Goal: Task Accomplishment & Management: Use online tool/utility

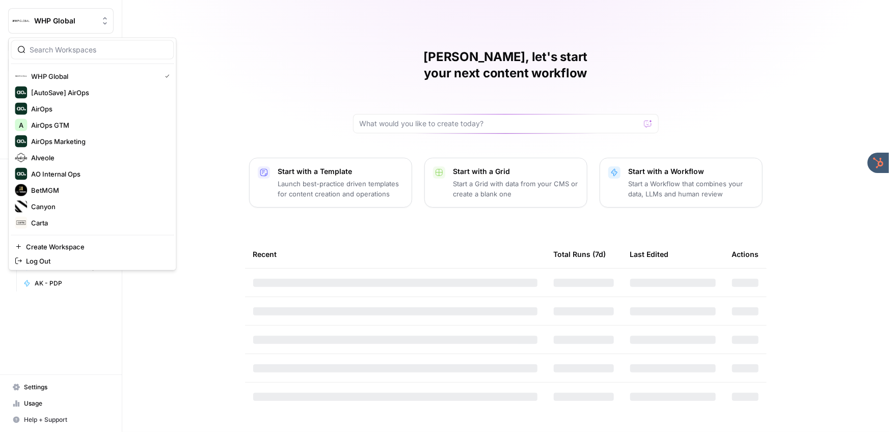
click at [75, 17] on span "WHP Global" at bounding box center [65, 21] width 62 height 10
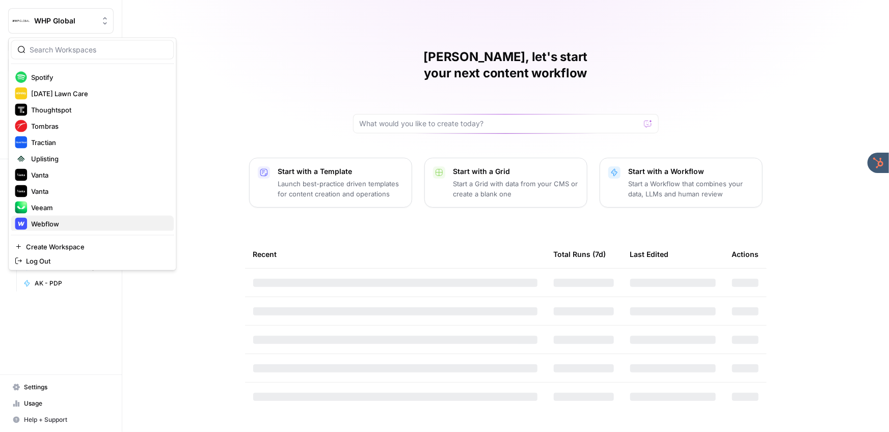
click at [56, 220] on span "Webflow" at bounding box center [98, 224] width 134 height 10
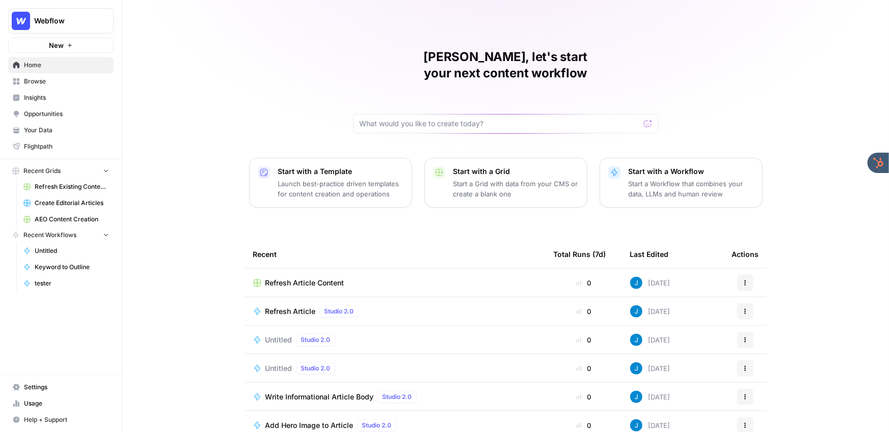
click at [240, 87] on div "Jordan, let's start your next content workflow Start with a Template Launch bes…" at bounding box center [505, 242] width 767 height 485
click at [61, 185] on span "Refresh Existing Content (6)" at bounding box center [72, 186] width 74 height 9
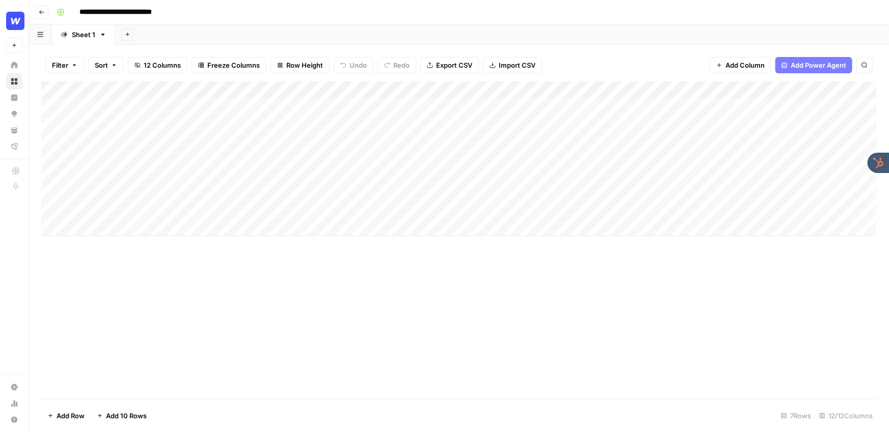
click at [43, 16] on button "Go back" at bounding box center [41, 12] width 13 height 13
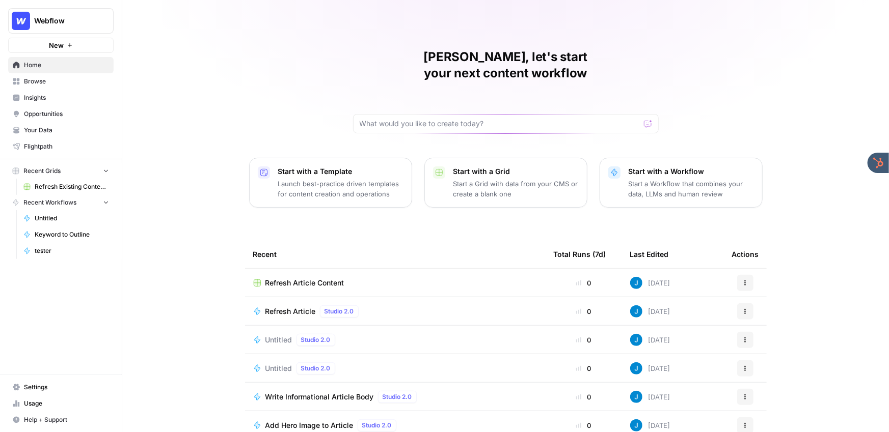
click at [59, 26] on button "Webflow" at bounding box center [60, 20] width 105 height 25
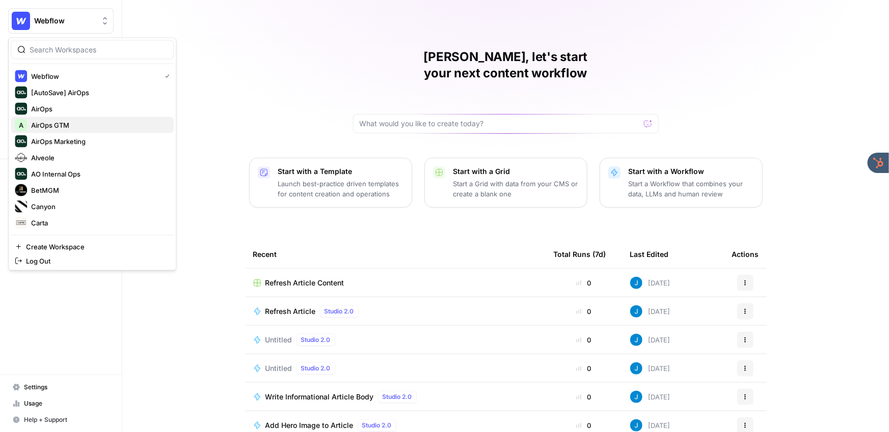
click at [60, 125] on span "AirOps GTM" at bounding box center [98, 125] width 134 height 10
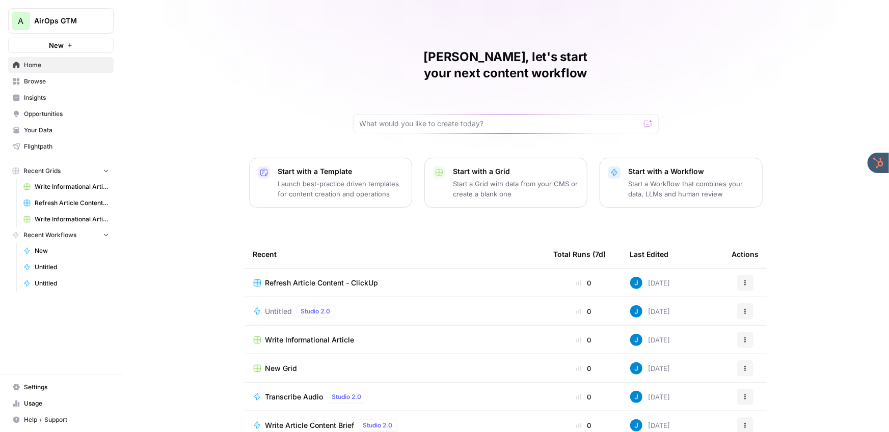
click at [322, 278] on span "Refresh Article Content - ClickUp" at bounding box center [321, 283] width 113 height 10
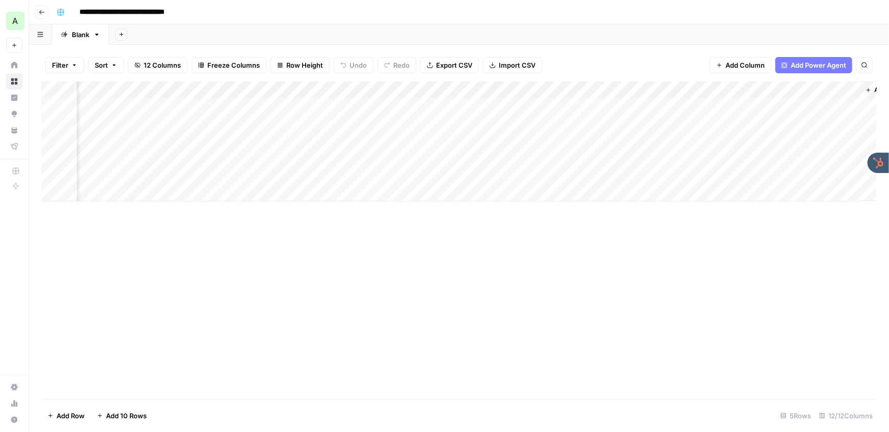
scroll to position [0, 661]
click at [506, 90] on div "Add Column" at bounding box center [458, 141] width 835 height 120
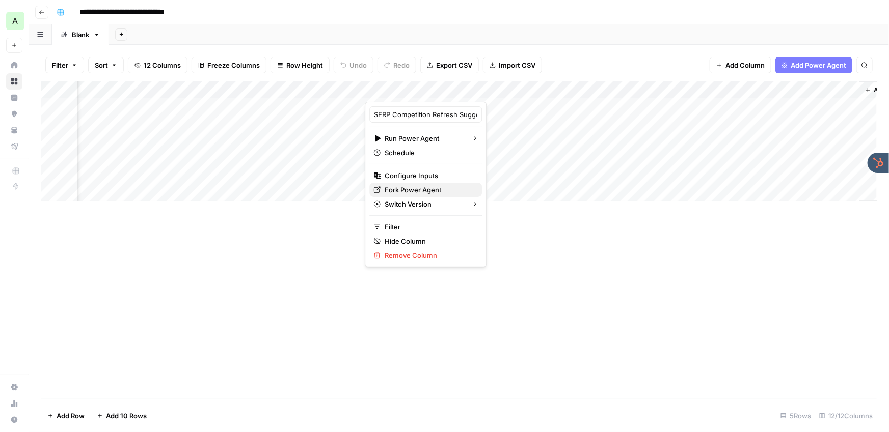
click at [407, 188] on span "Fork Power Agent" at bounding box center [429, 190] width 89 height 10
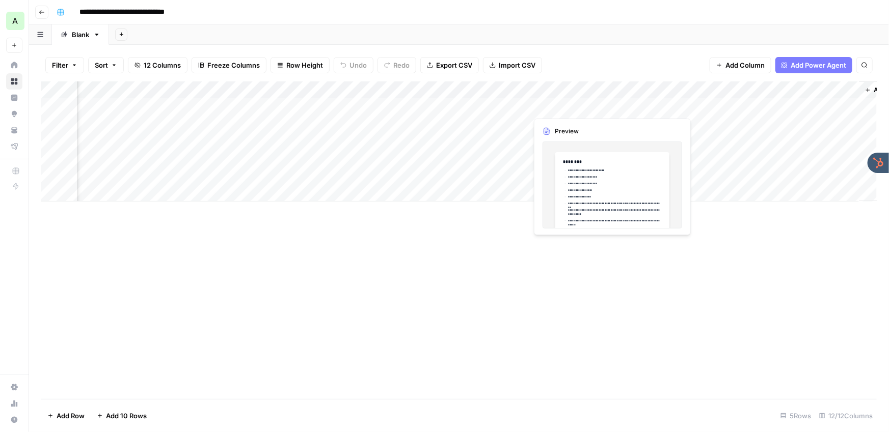
click at [575, 108] on div "Add Column" at bounding box center [458, 141] width 835 height 120
click at [590, 105] on div "Add Column" at bounding box center [458, 141] width 835 height 120
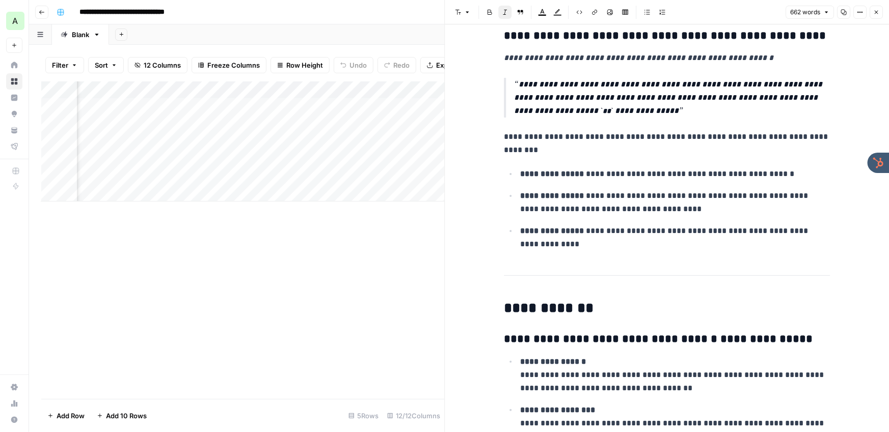
scroll to position [707, 0]
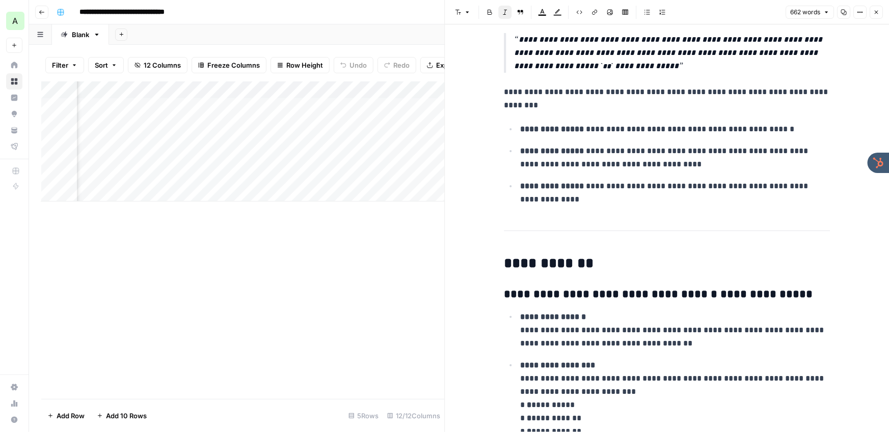
click at [278, 310] on div "Add Column" at bounding box center [242, 240] width 403 height 318
drag, startPoint x: 877, startPoint y: 6, endPoint x: 803, endPoint y: 23, distance: 75.4
click at [877, 6] on button "Close" at bounding box center [875, 12] width 13 height 13
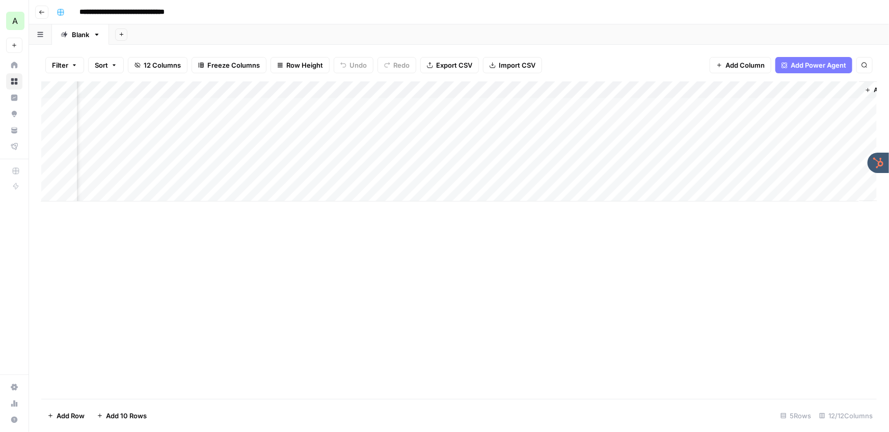
scroll to position [0, 700]
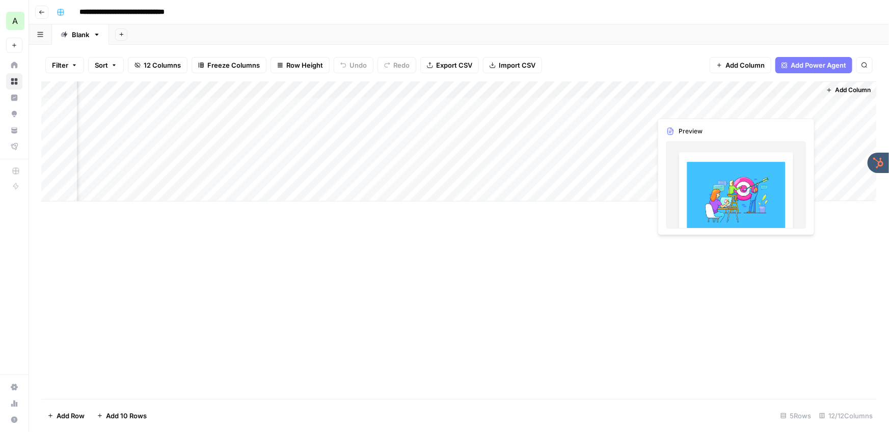
click at [759, 107] on div "Add Column" at bounding box center [458, 141] width 835 height 120
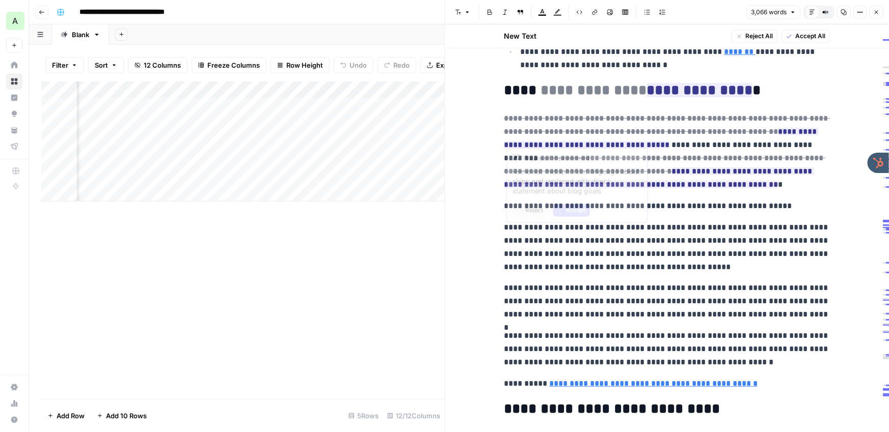
scroll to position [1213, 0]
click at [676, 187] on p "**********" at bounding box center [667, 152] width 326 height 79
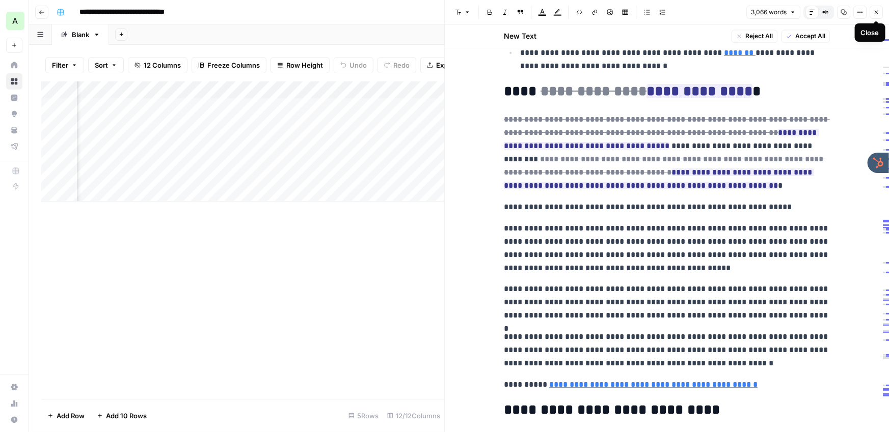
click at [877, 12] on icon "button" at bounding box center [877, 13] width 4 height 4
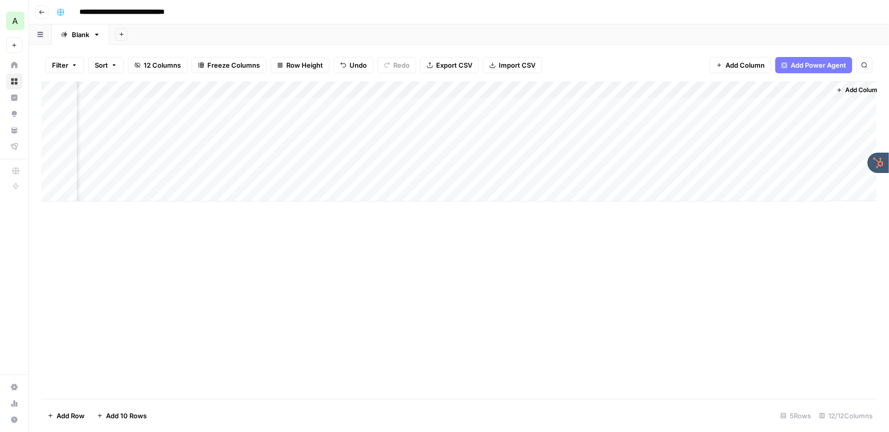
scroll to position [0, 700]
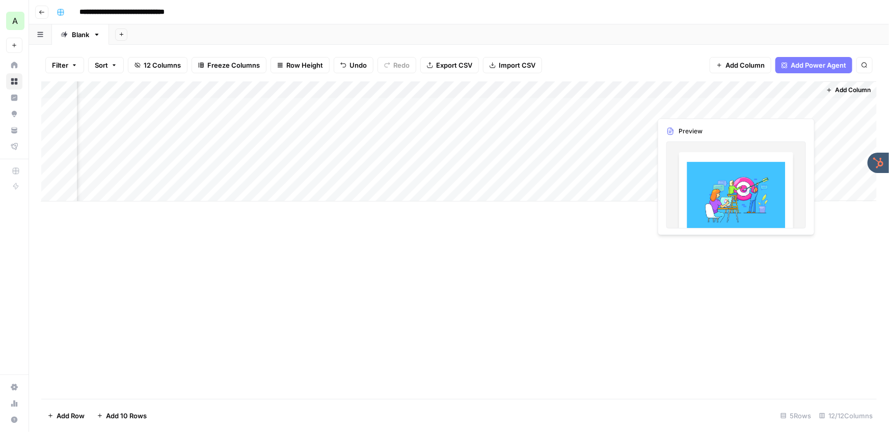
click at [751, 106] on div "Add Column" at bounding box center [458, 141] width 835 height 120
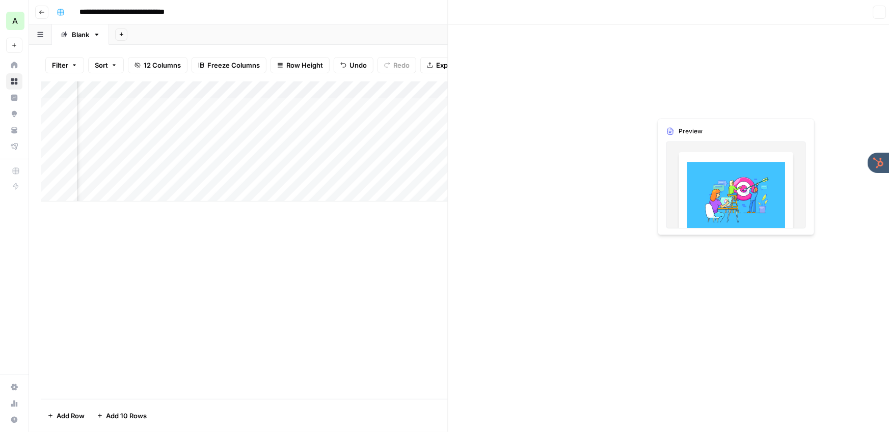
scroll to position [0, 695]
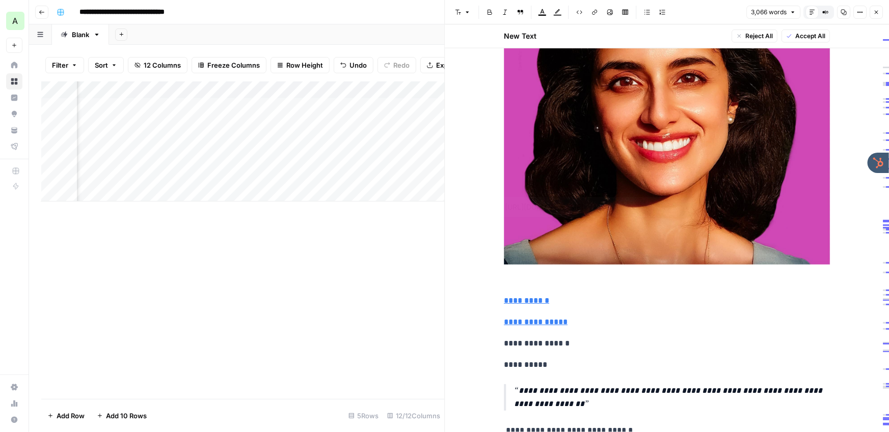
type input "https://clickup.com/blog/author/manasi-nair/"
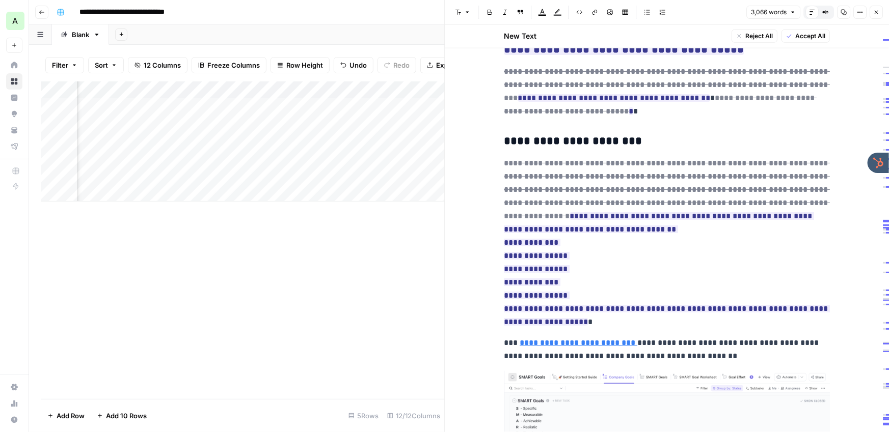
scroll to position [4438, 0]
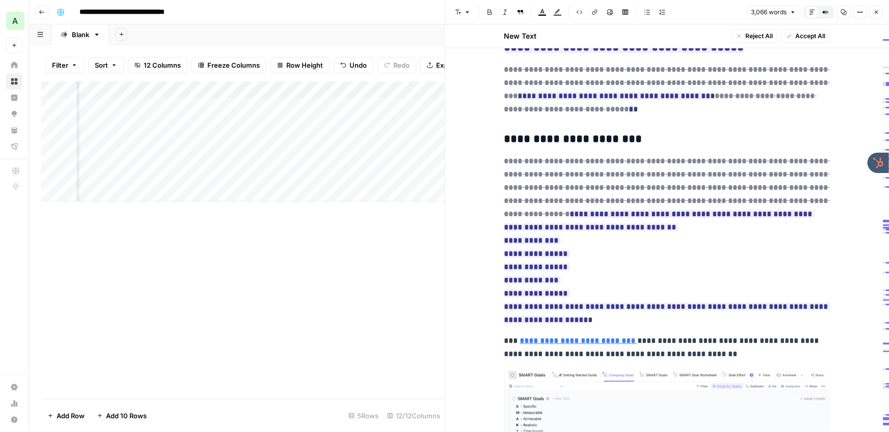
click at [403, 16] on div "**********" at bounding box center [465, 12] width 826 height 16
click at [877, 11] on icon "button" at bounding box center [876, 12] width 6 height 6
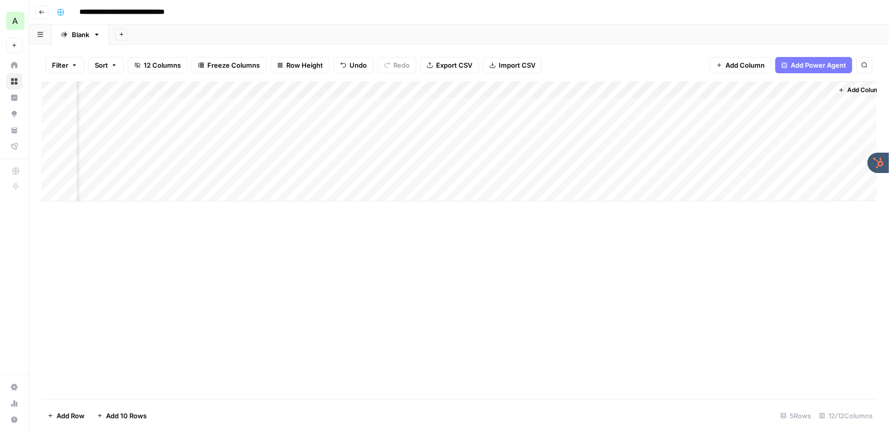
scroll to position [0, 688]
click at [508, 5] on div "**********" at bounding box center [465, 12] width 826 height 16
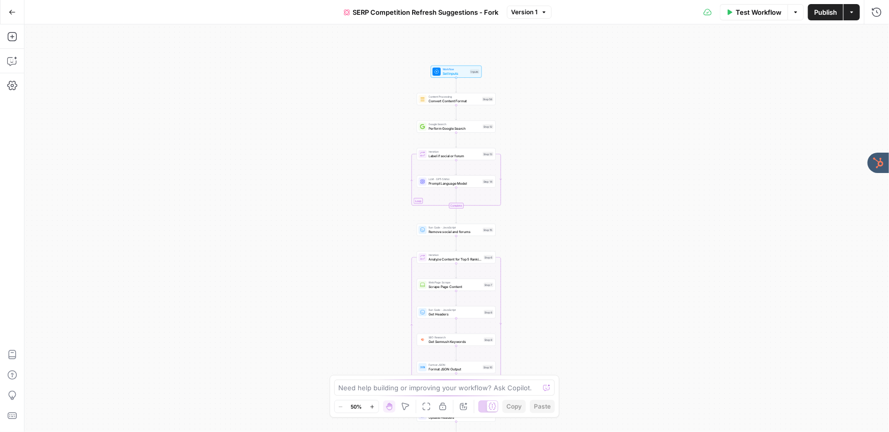
click at [392, 132] on div "true false Workflow Set Inputs Inputs Content Processing Convert Content Format…" at bounding box center [456, 228] width 864 height 408
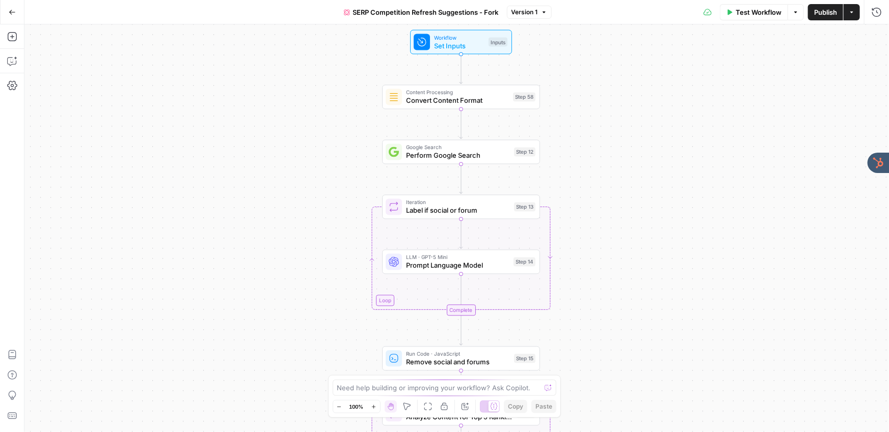
drag, startPoint x: 393, startPoint y: 149, endPoint x: 333, endPoint y: 181, distance: 67.9
click at [333, 181] on div "true false Workflow Set Inputs Inputs Content Processing Convert Content Format…" at bounding box center [456, 228] width 864 height 408
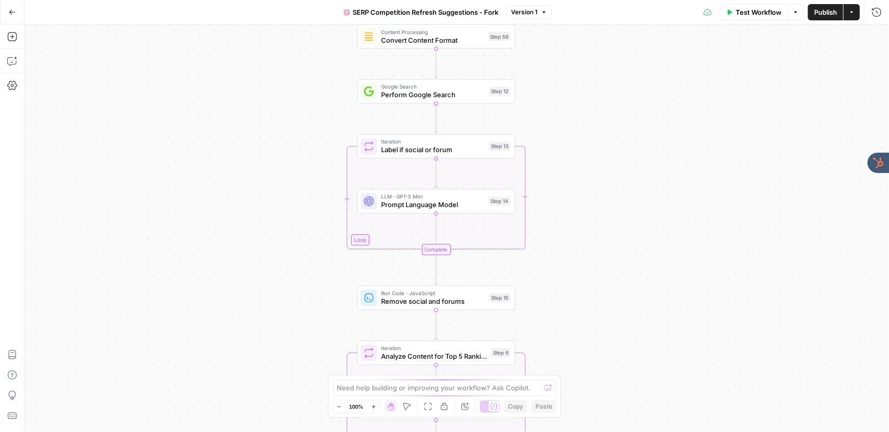
drag, startPoint x: 336, startPoint y: 200, endPoint x: 306, endPoint y: 194, distance: 30.8
click at [311, 140] on div "true false Workflow Set Inputs Inputs Content Processing Convert Content Format…" at bounding box center [456, 228] width 864 height 408
click at [413, 395] on div "Need help building or improving your workflow? Ask Copilot." at bounding box center [445, 388] width 224 height 16
type textarea "explain this workflow to me"
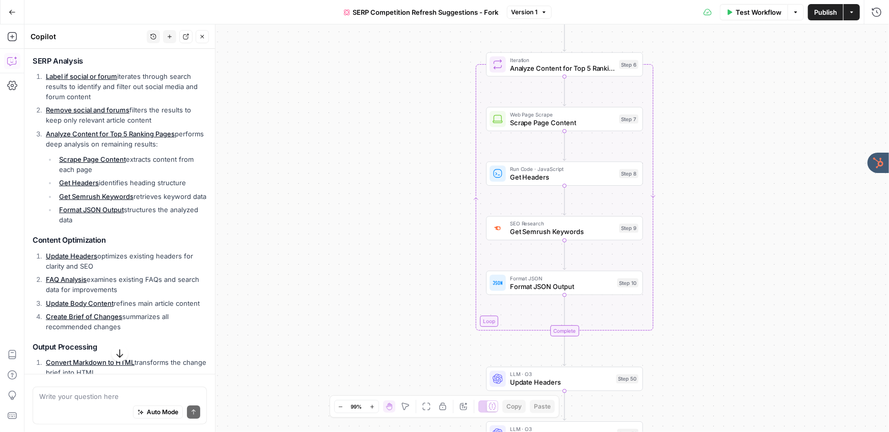
scroll to position [364, 0]
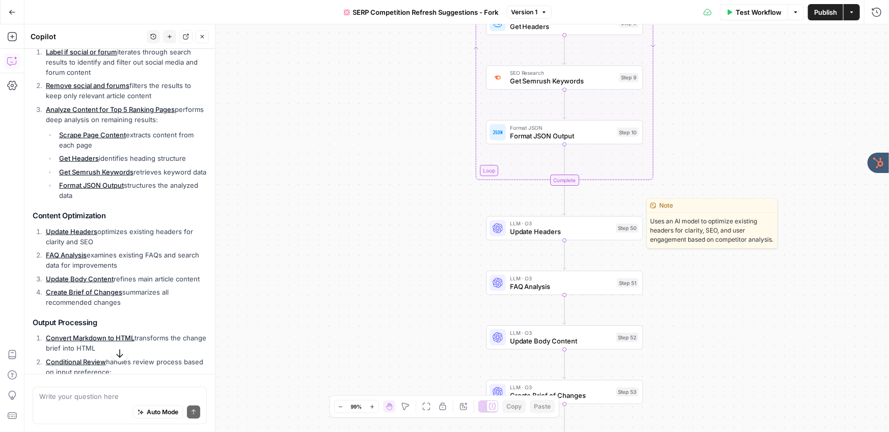
click at [536, 230] on span "Update Headers" at bounding box center [561, 232] width 102 height 10
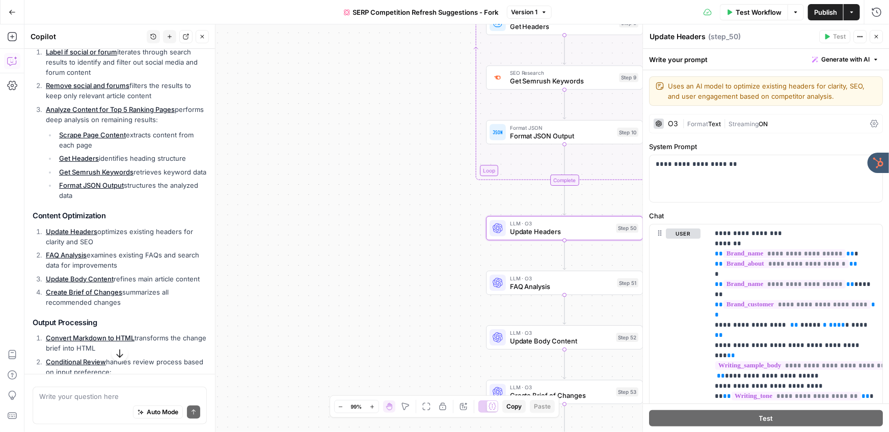
click at [679, 121] on div "O3 | Format Text | Streaming ON" at bounding box center [766, 123] width 234 height 19
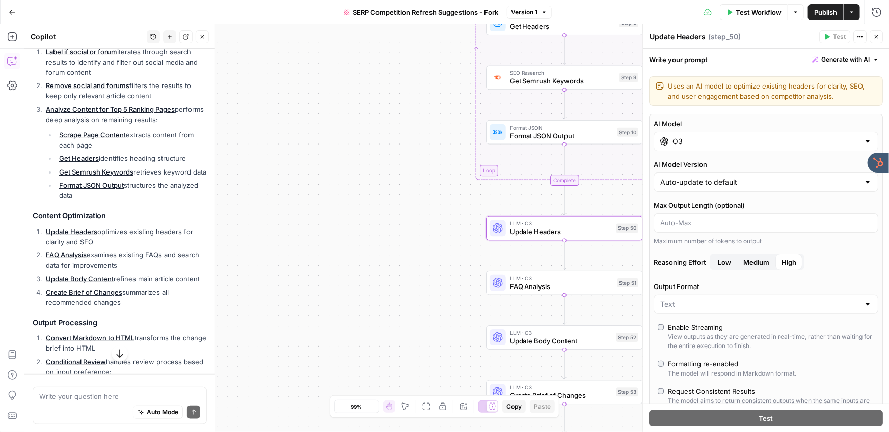
click at [677, 134] on div "O3" at bounding box center [765, 141] width 225 height 19
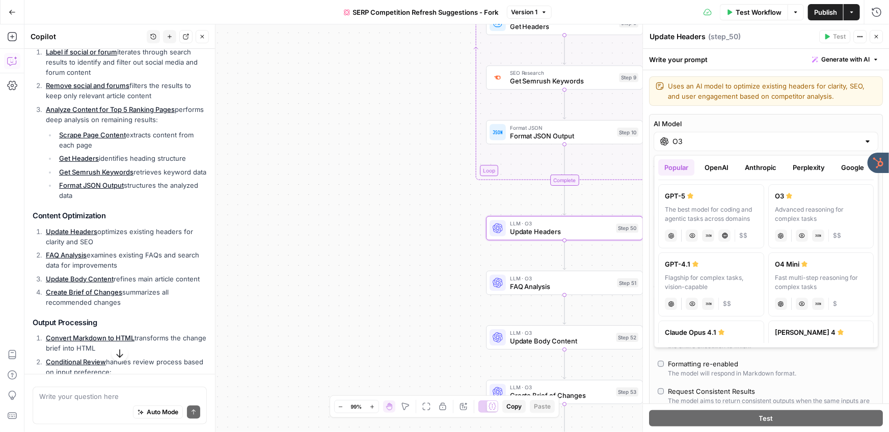
click at [716, 172] on button "OpenAI" at bounding box center [717, 168] width 36 height 16
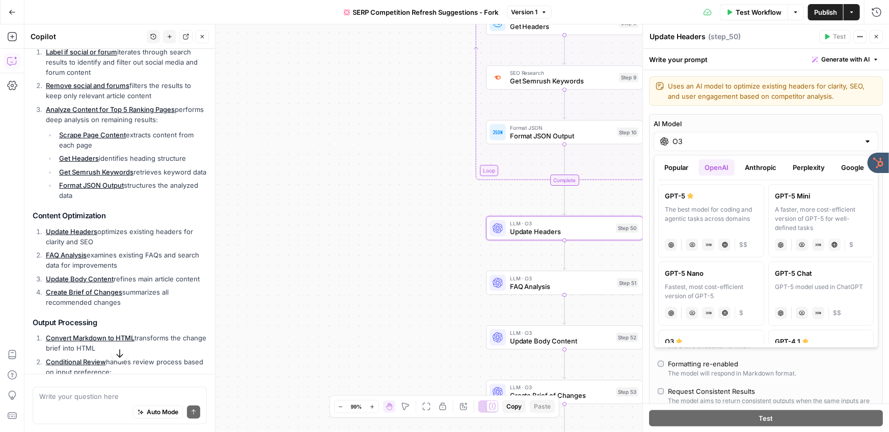
drag, startPoint x: 750, startPoint y: 169, endPoint x: 762, endPoint y: 167, distance: 13.0
click at [750, 169] on button "Anthropic" at bounding box center [761, 168] width 44 height 16
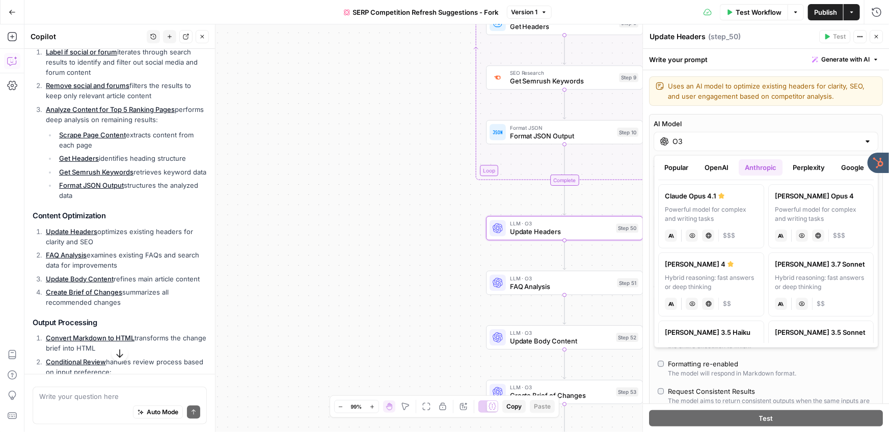
click at [810, 166] on button "Perplexity" at bounding box center [809, 168] width 44 height 16
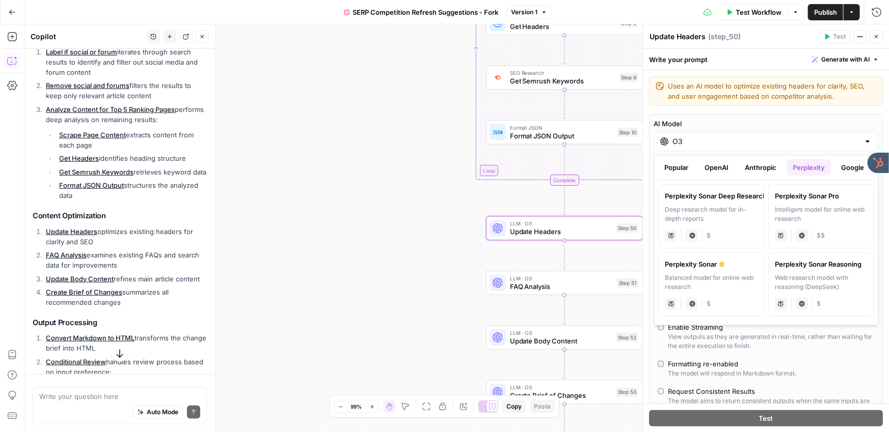
click at [877, 34] on icon "button" at bounding box center [876, 37] width 6 height 6
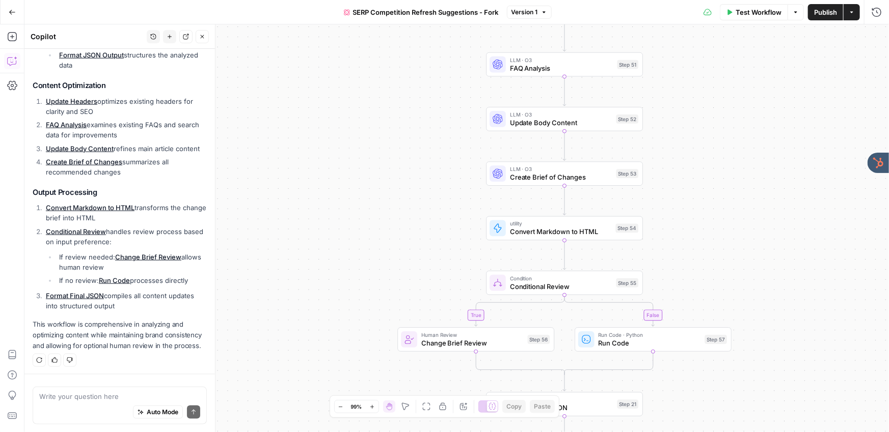
scroll to position [497, 0]
